Goal: Information Seeking & Learning: Learn about a topic

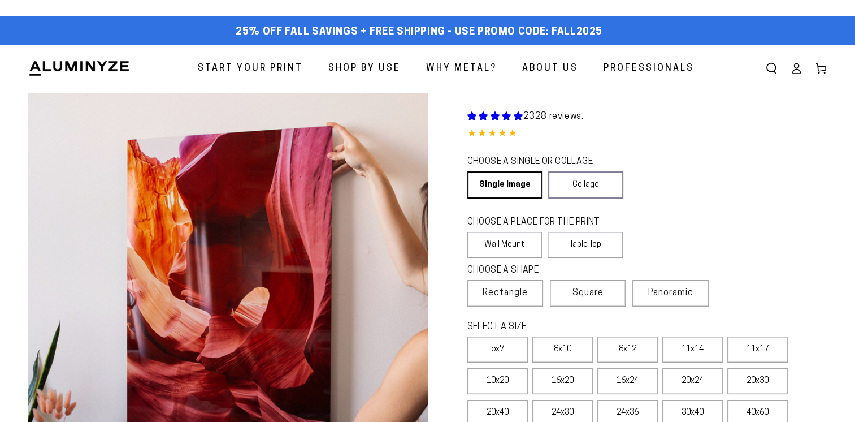
select select "**********"
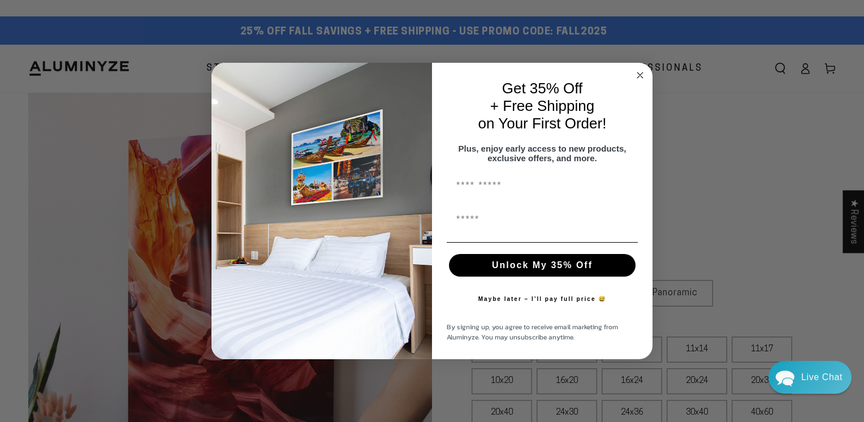
click at [640, 71] on circle "Close dialog" at bounding box center [640, 75] width 13 height 13
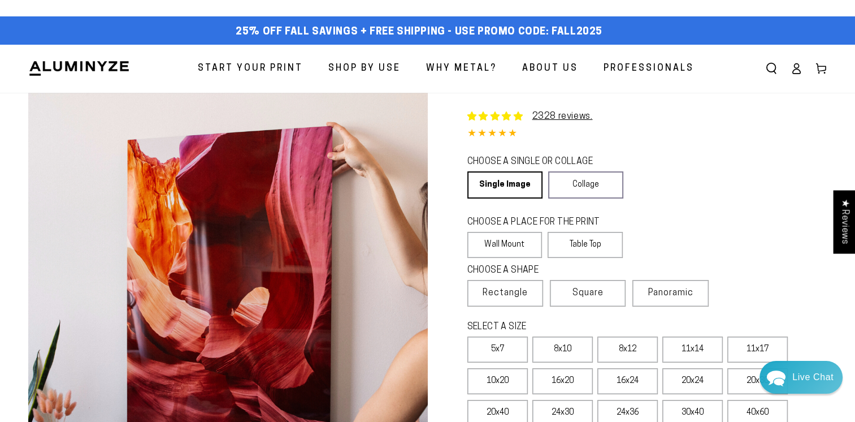
click at [453, 70] on span "Why Metal?" at bounding box center [461, 68] width 71 height 16
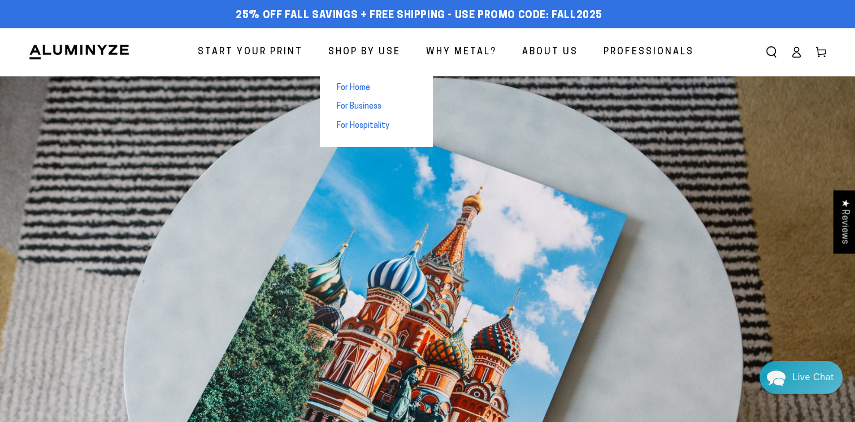
click at [355, 109] on span "For Business" at bounding box center [359, 106] width 45 height 11
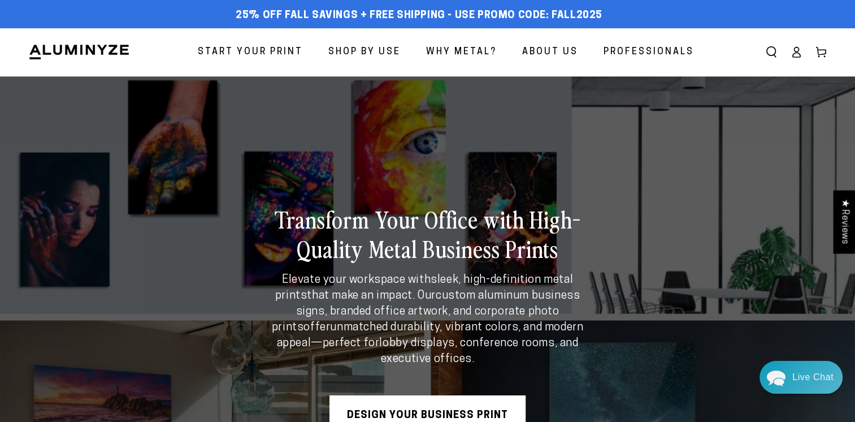
click at [362, 55] on span "Shop By Use" at bounding box center [364, 52] width 72 height 16
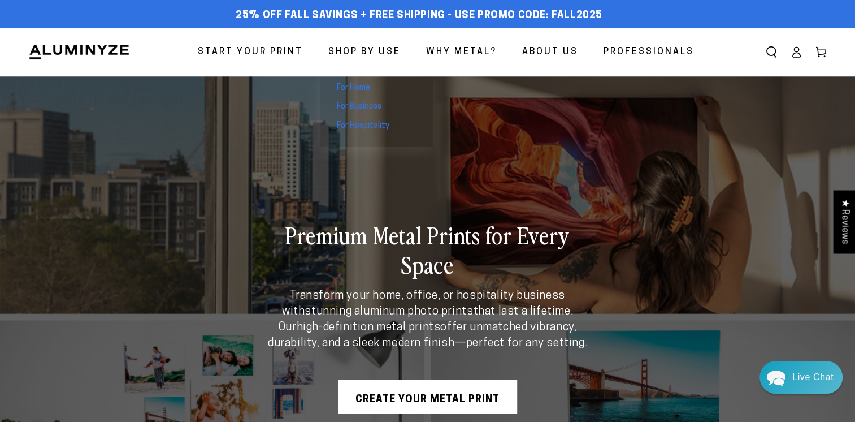
click at [364, 54] on span "Shop By Use" at bounding box center [364, 52] width 72 height 16
click at [360, 58] on span "Shop By Use" at bounding box center [364, 52] width 72 height 16
click at [361, 130] on span "For Hospitality" at bounding box center [363, 125] width 53 height 11
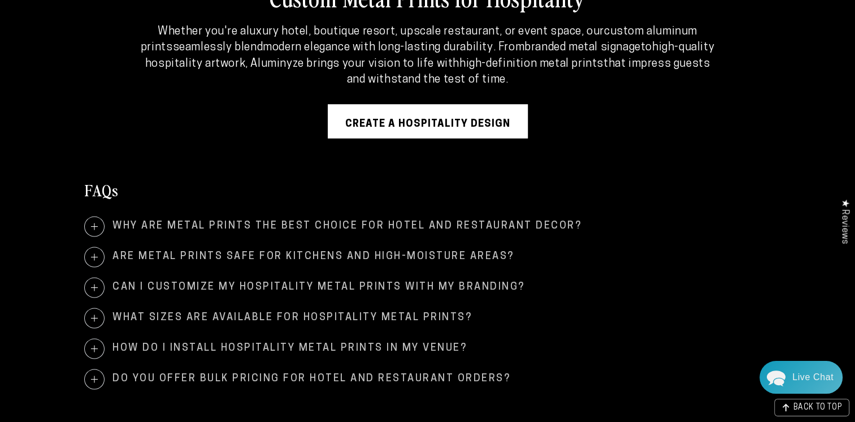
scroll to position [2092, 0]
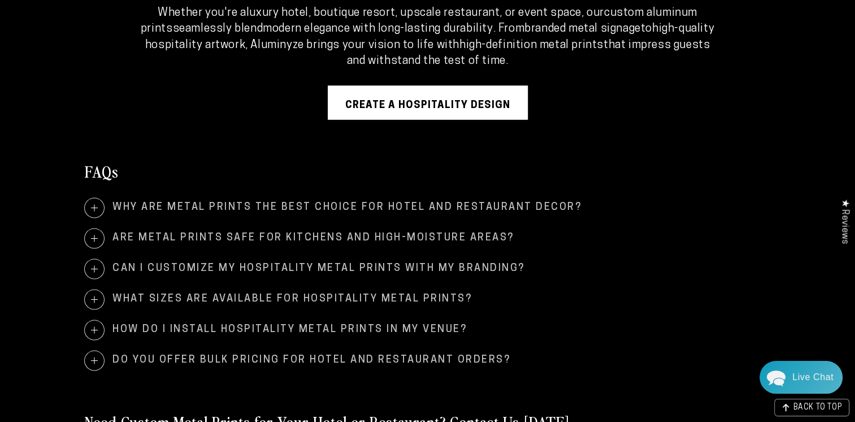
click at [94, 202] on span at bounding box center [94, 207] width 19 height 19
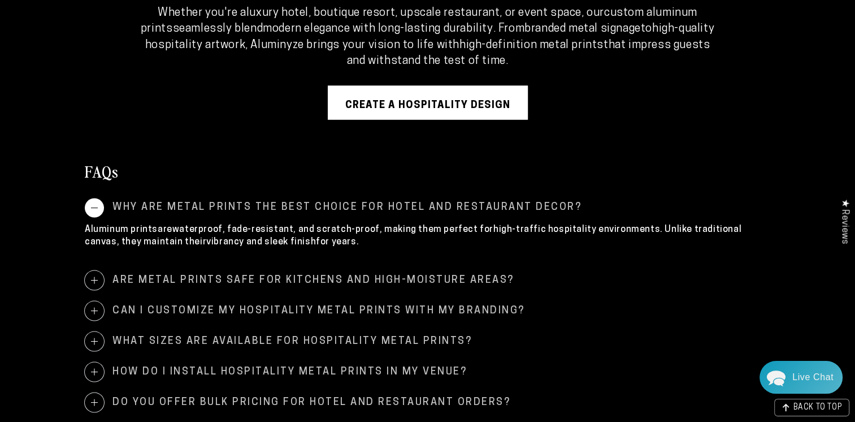
scroll to position [2148, 0]
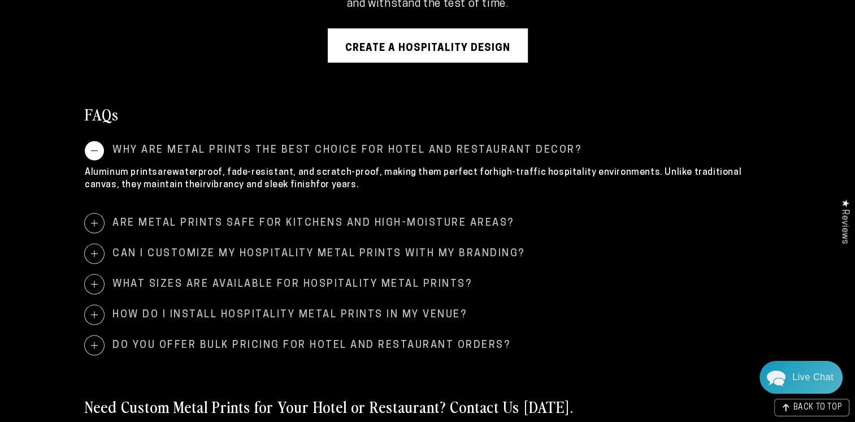
click at [103, 314] on span at bounding box center [94, 314] width 19 height 19
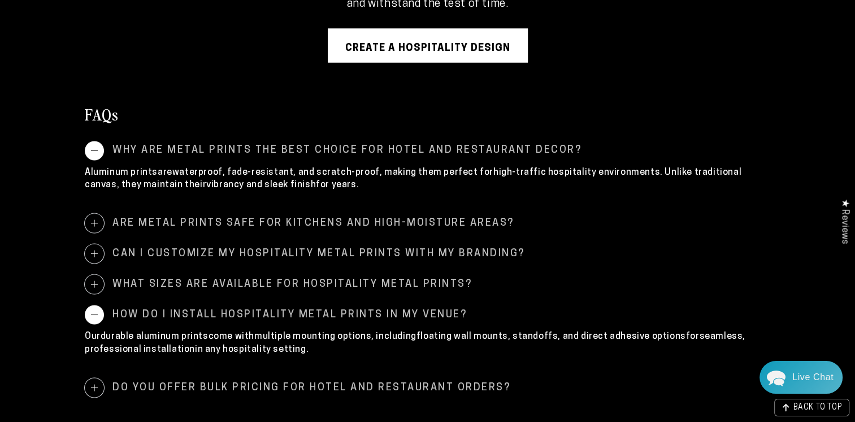
click at [105, 286] on span "What sizes are available for hospitality metal prints?" at bounding box center [428, 284] width 686 height 19
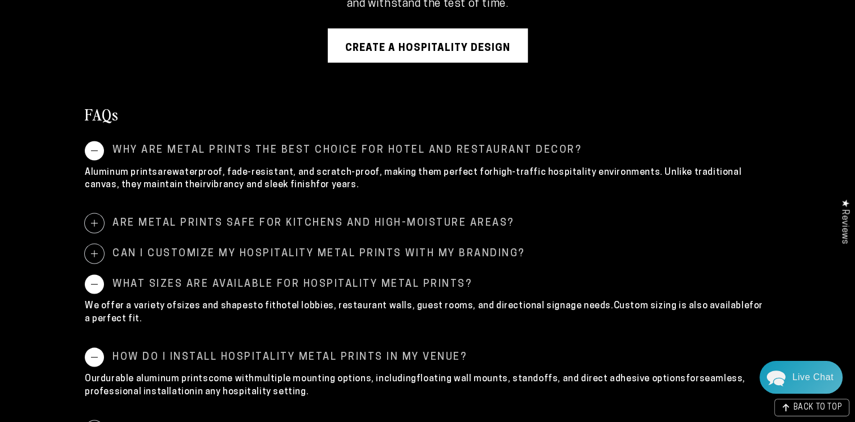
click at [95, 250] on span at bounding box center [94, 253] width 19 height 19
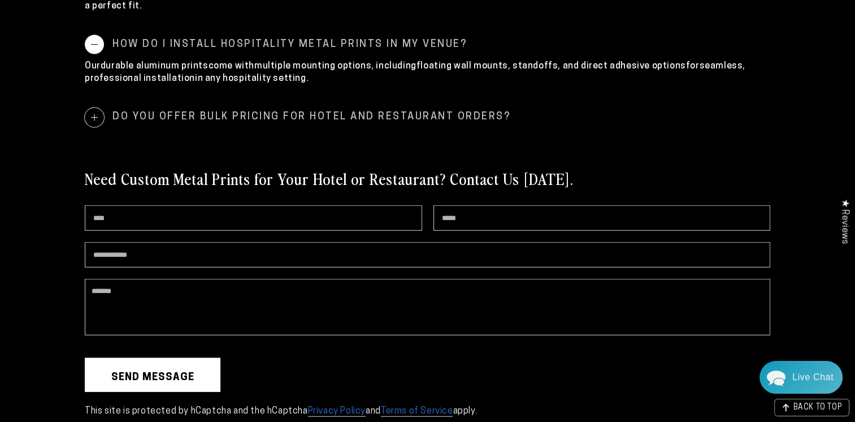
scroll to position [2544, 0]
